Goal: Check status: Check status

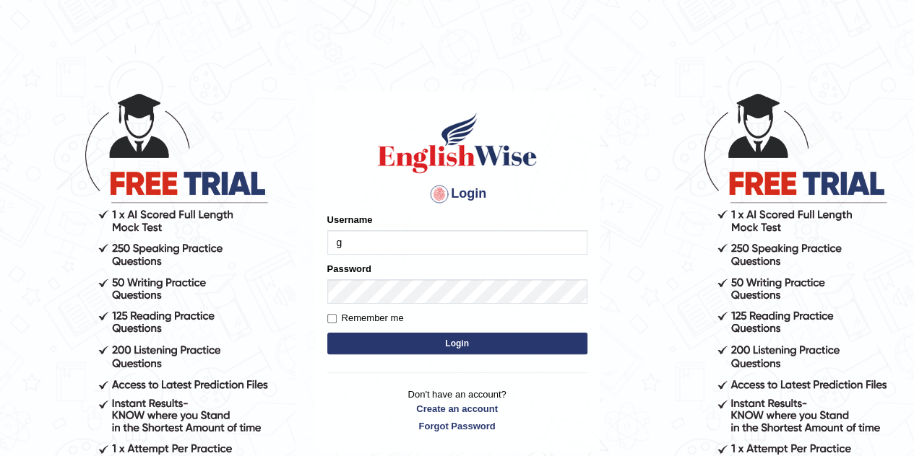
type input "Gabriel_05"
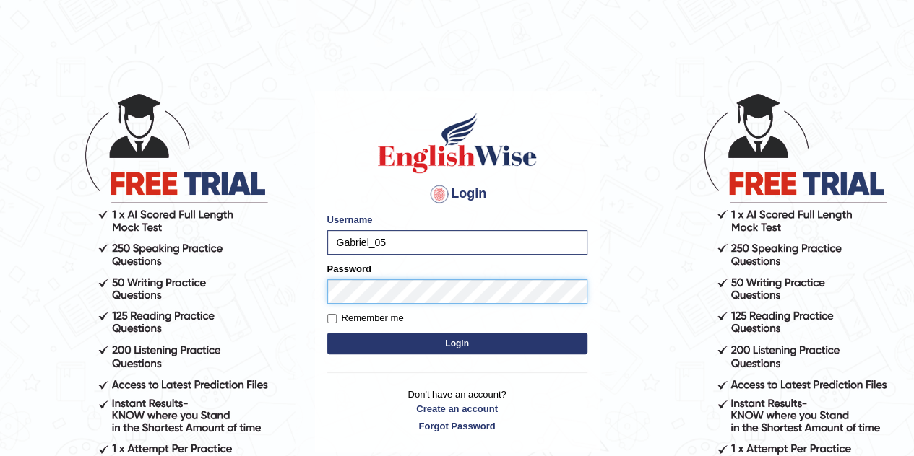
click at [327, 333] on button "Login" at bounding box center [457, 344] width 260 height 22
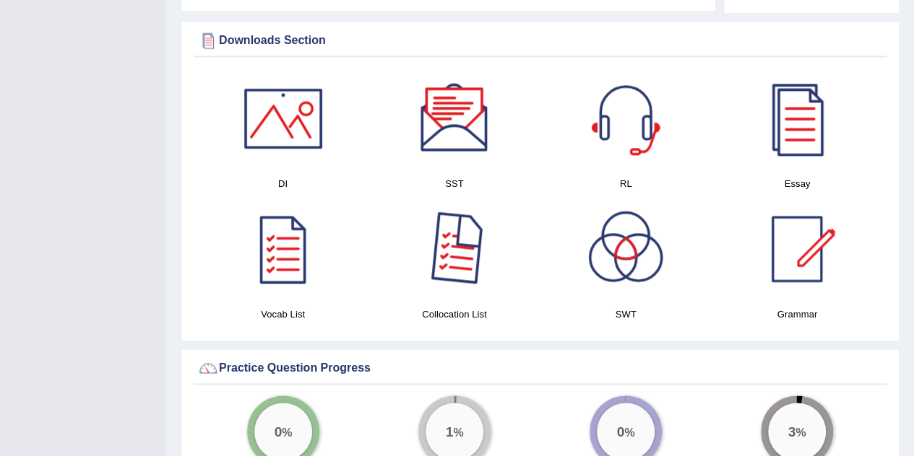
scroll to position [828, 0]
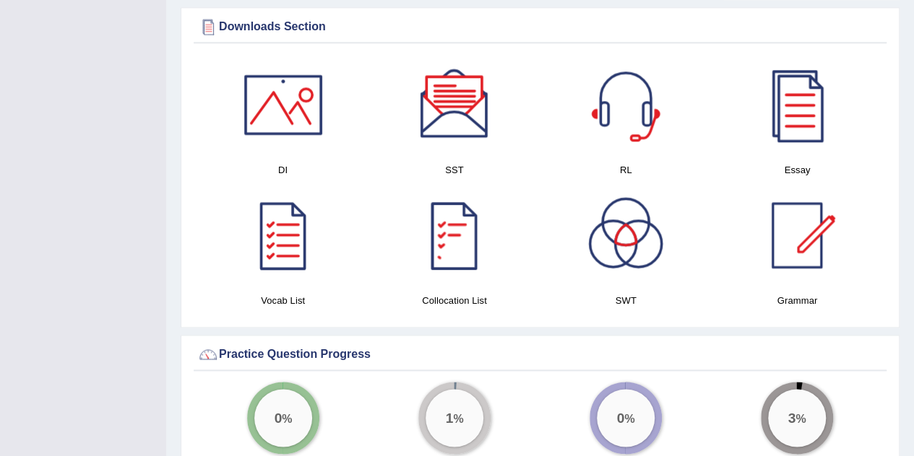
click at [428, 294] on div "Collocation List" at bounding box center [453, 250] width 171 height 131
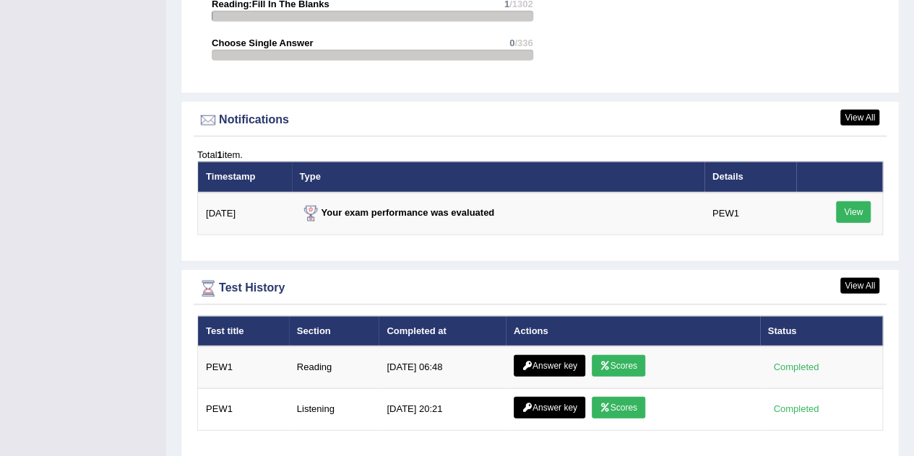
scroll to position [1788, 0]
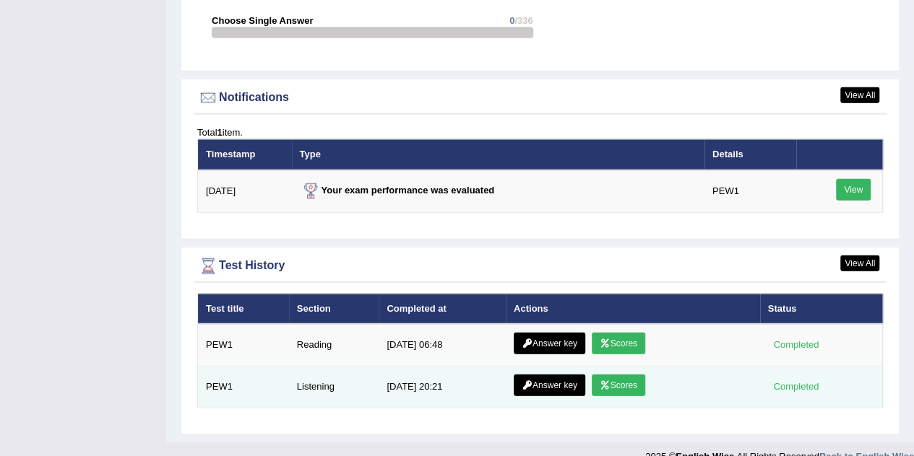
click at [604, 381] on icon at bounding box center [604, 385] width 11 height 9
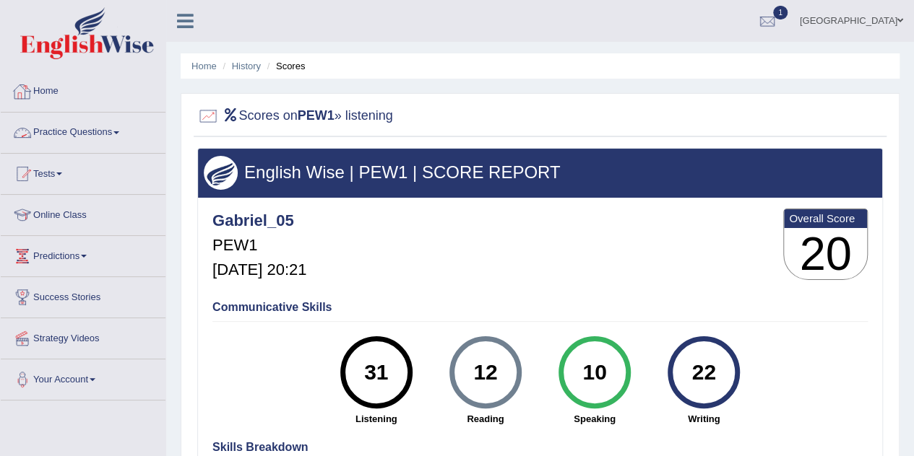
click at [52, 86] on link "Home" at bounding box center [83, 89] width 165 height 36
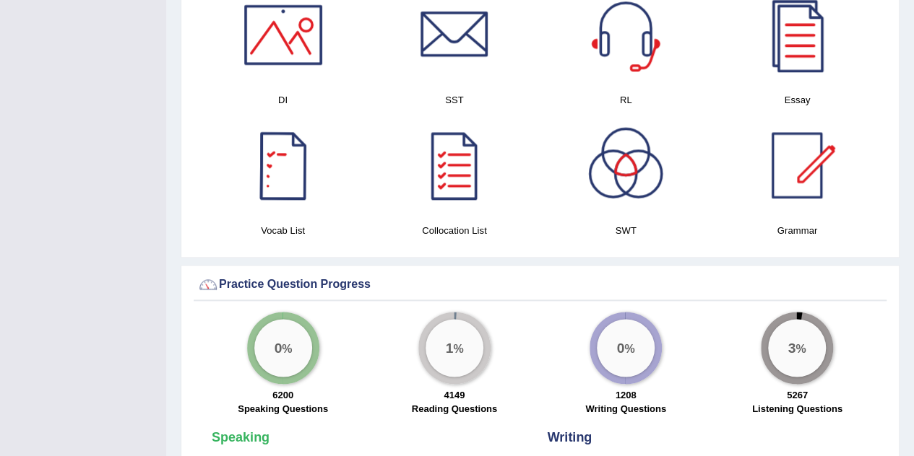
scroll to position [806, 0]
click at [292, 179] on div at bounding box center [283, 164] width 101 height 101
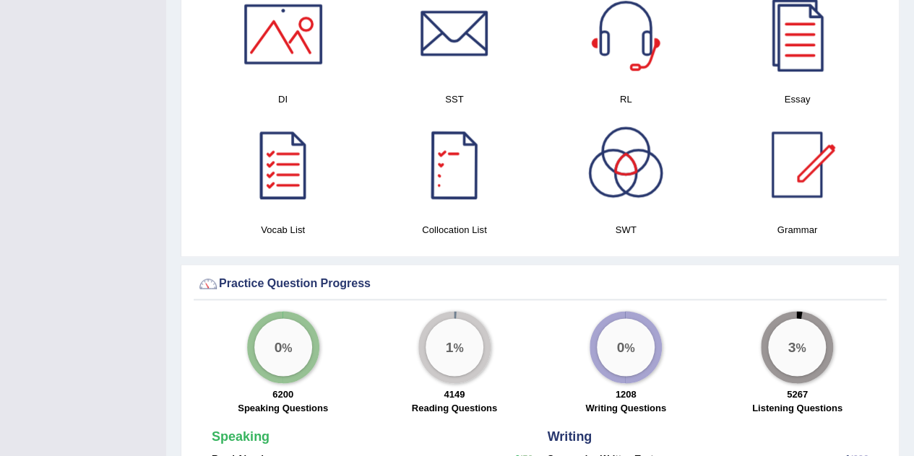
click at [466, 157] on div at bounding box center [454, 164] width 101 height 101
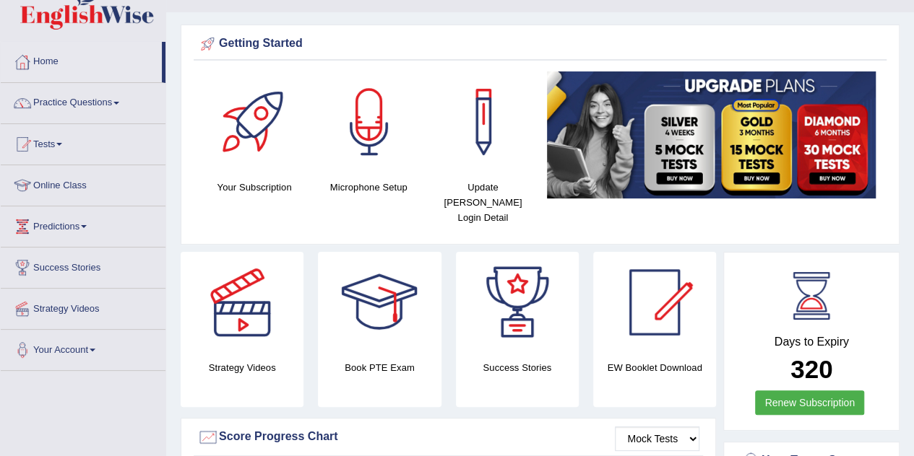
scroll to position [0, 0]
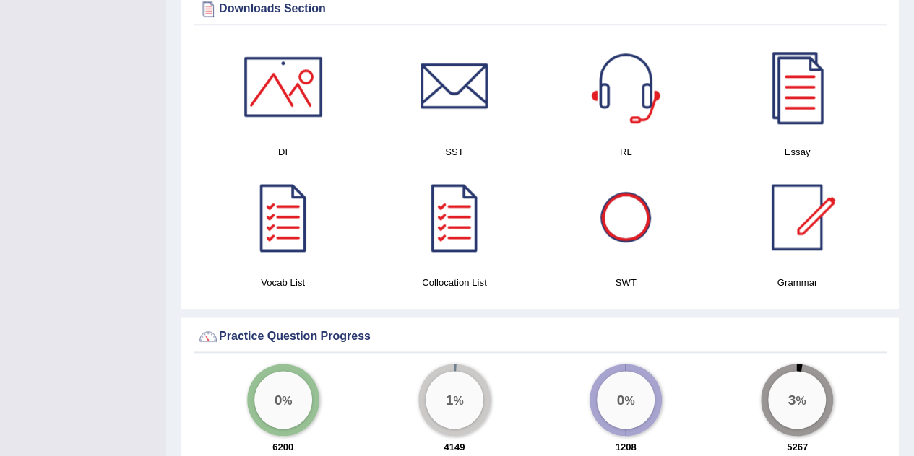
scroll to position [754, 0]
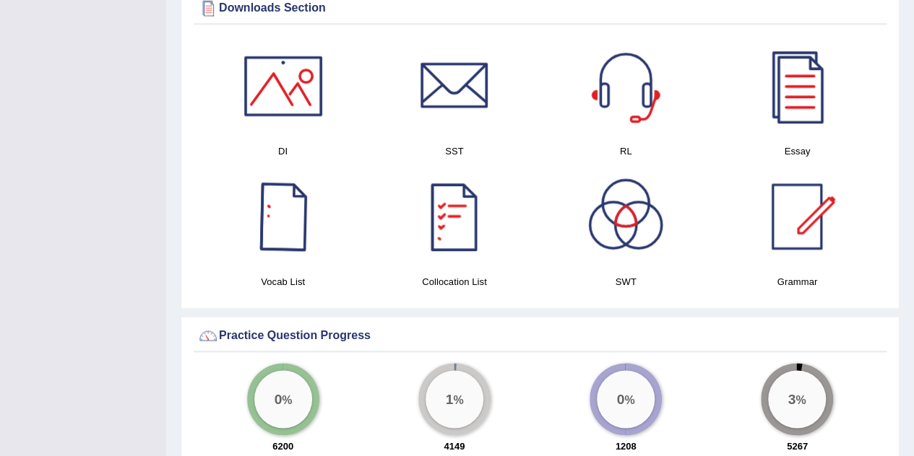
click at [311, 222] on div at bounding box center [283, 216] width 101 height 101
